Goal: Task Accomplishment & Management: Manage account settings

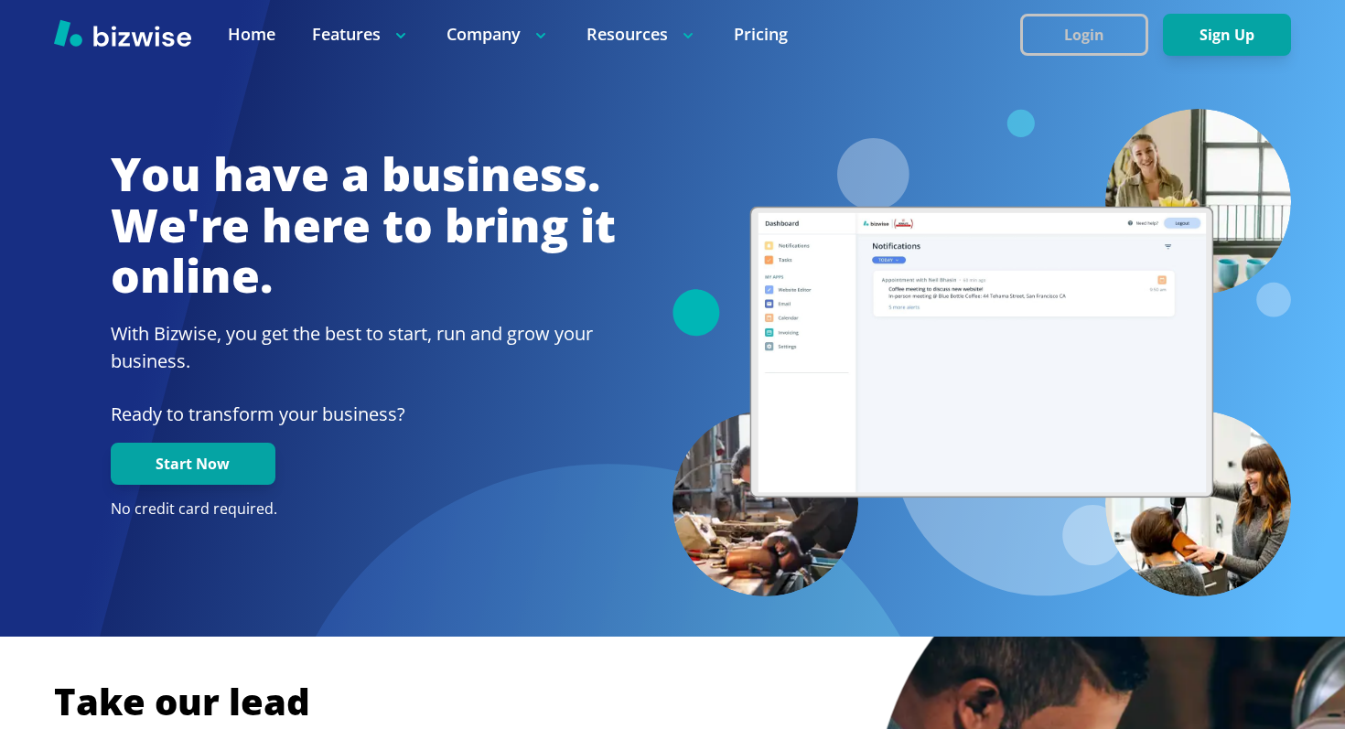
click at [1113, 29] on button "Login" at bounding box center [1084, 35] width 128 height 42
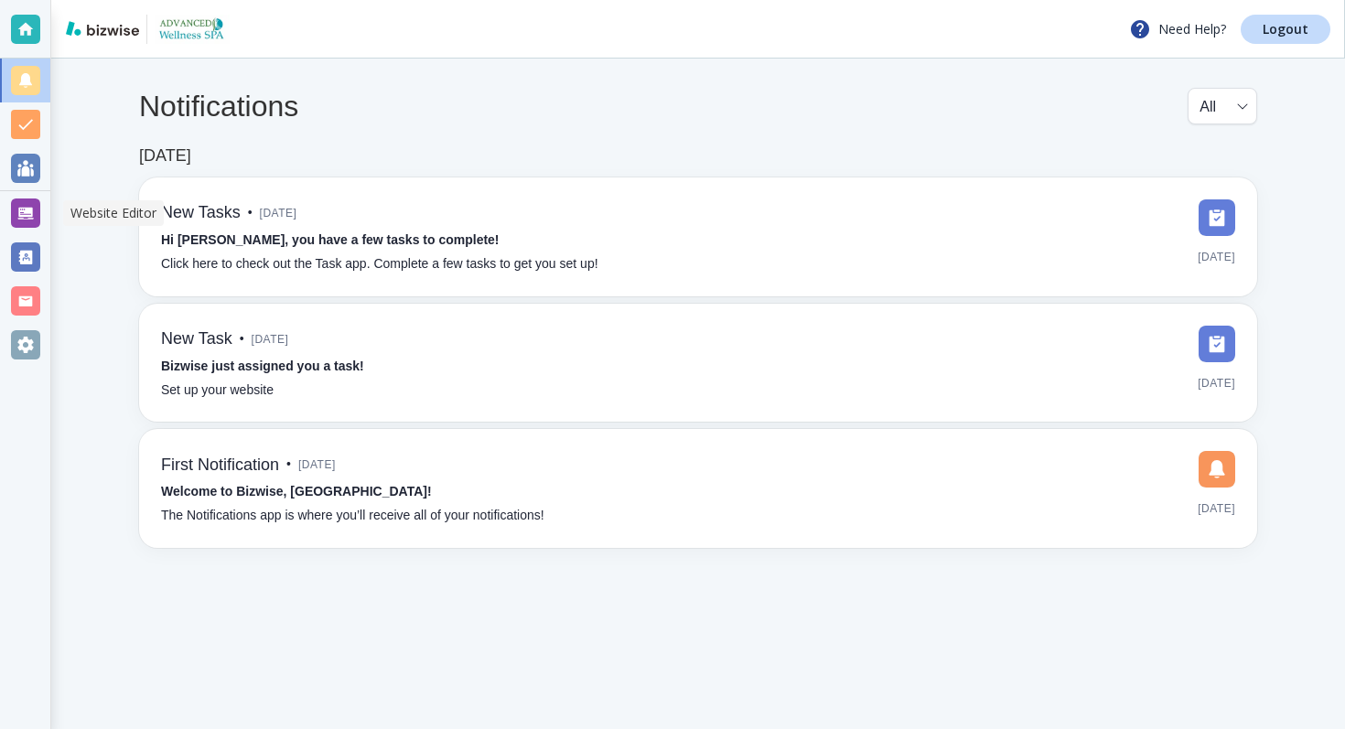
click at [29, 209] on div at bounding box center [25, 212] width 29 height 29
